Goal: Task Accomplishment & Management: Use online tool/utility

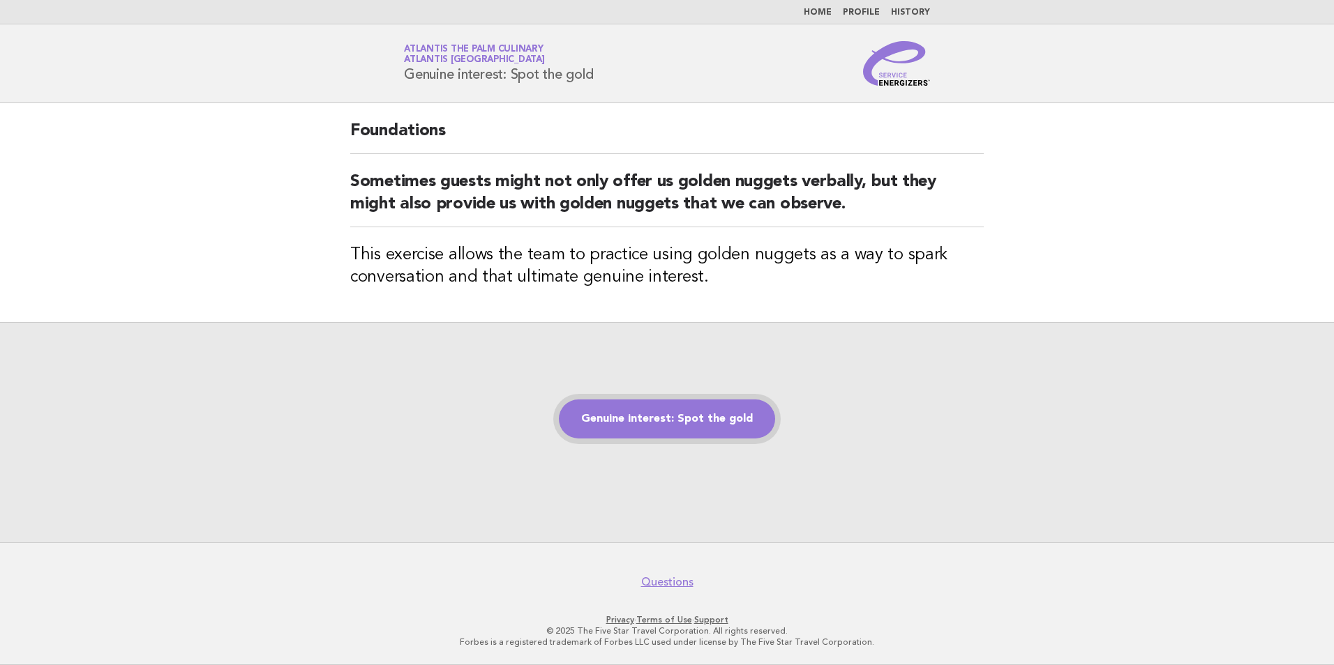
click at [699, 413] on link "Genuine interest: Spot the gold" at bounding box center [667, 419] width 216 height 39
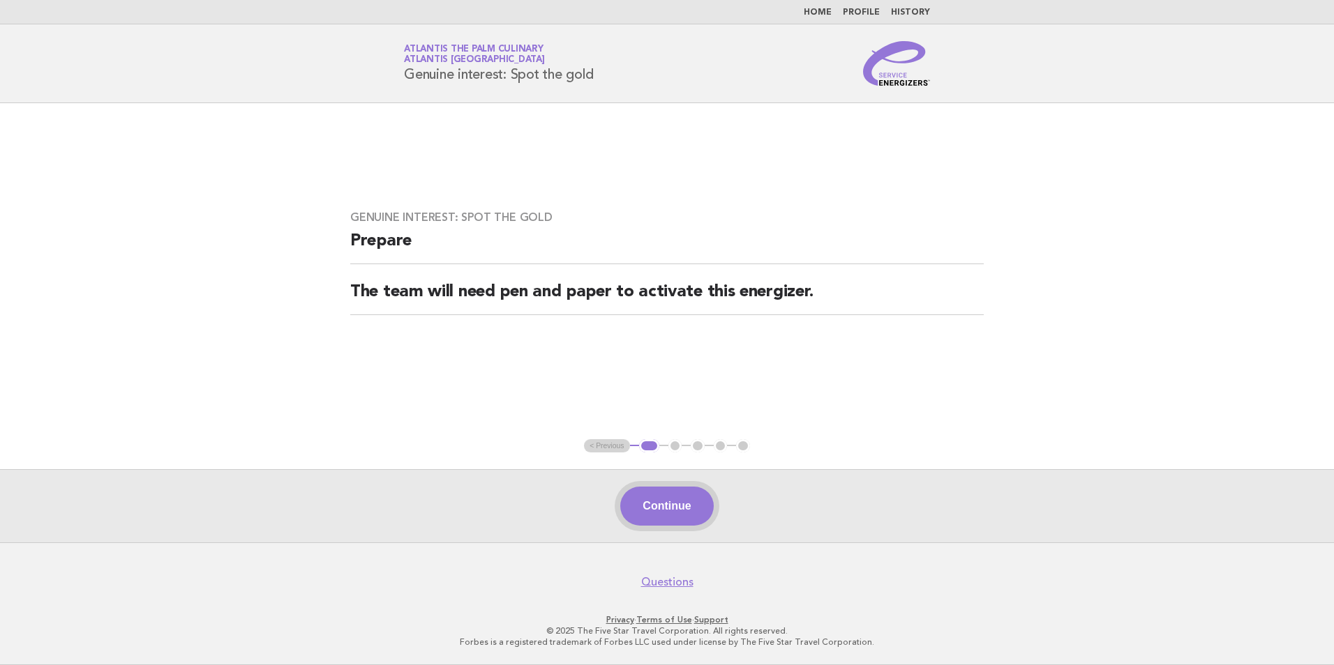
click at [693, 522] on button "Continue" at bounding box center [666, 506] width 93 height 39
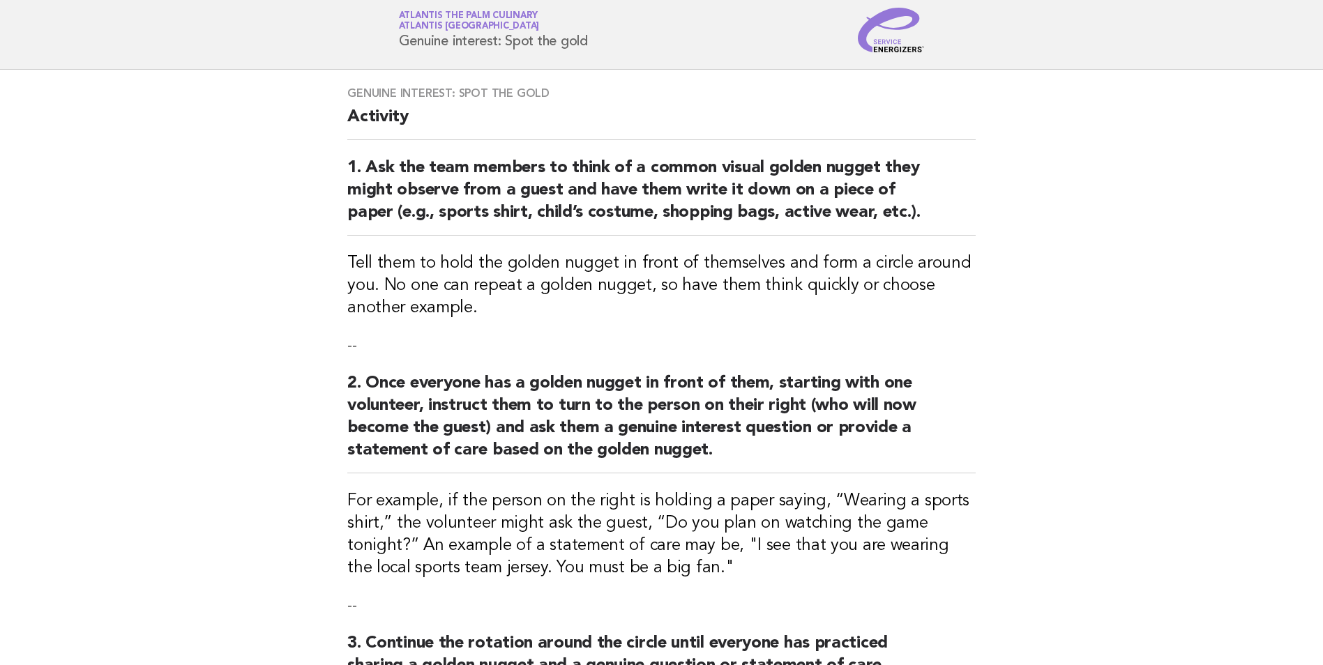
scroll to position [403, 0]
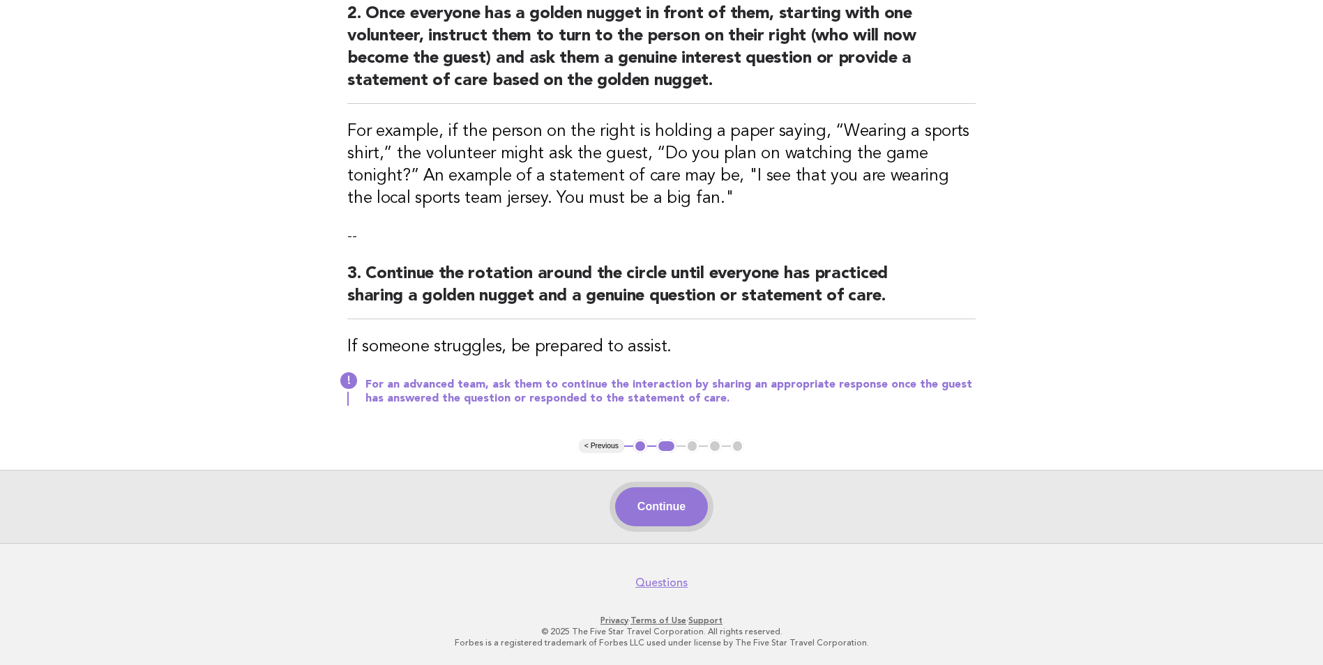
click at [687, 499] on button "Continue" at bounding box center [661, 507] width 93 height 39
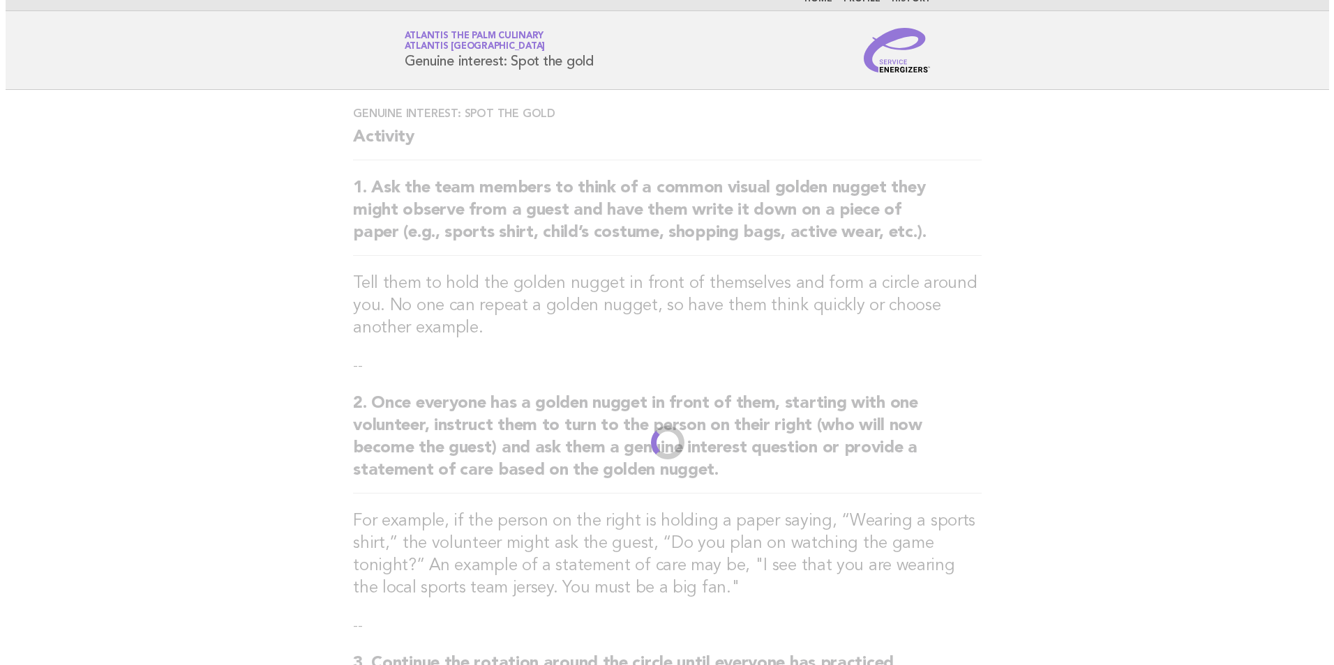
scroll to position [0, 0]
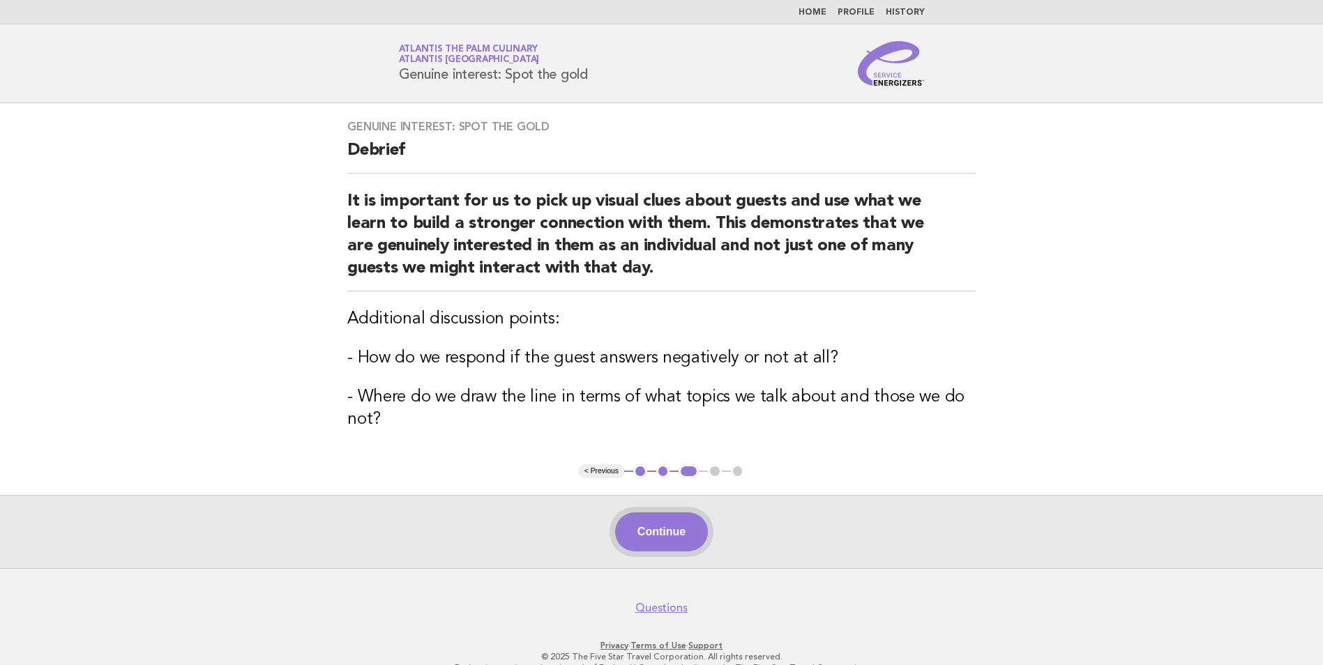
click at [646, 534] on button "Continue" at bounding box center [661, 532] width 93 height 39
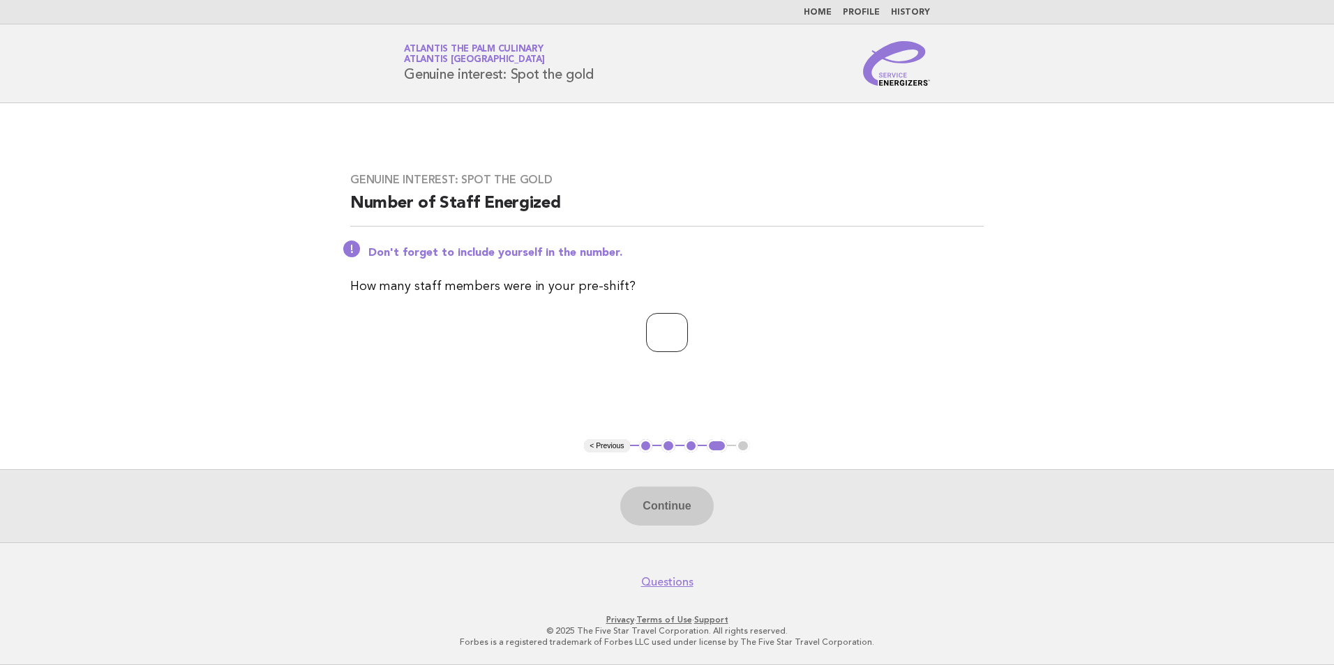
click at [646, 346] on input "number" at bounding box center [667, 332] width 42 height 39
type input "**"
click at [664, 511] on button "Continue" at bounding box center [666, 506] width 93 height 39
